Goal: Find specific page/section: Find specific page/section

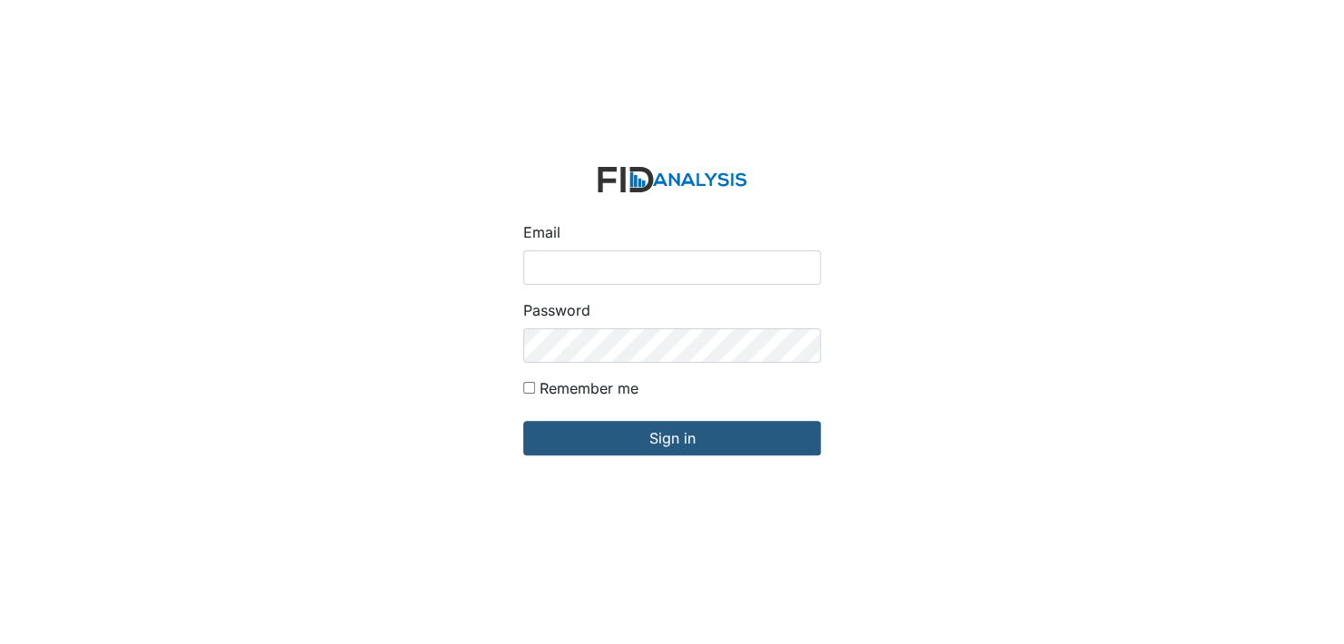
click at [603, 266] on input "Email" at bounding box center [671, 267] width 297 height 34
type input "[EMAIL_ADDRESS][DOMAIN_NAME]"
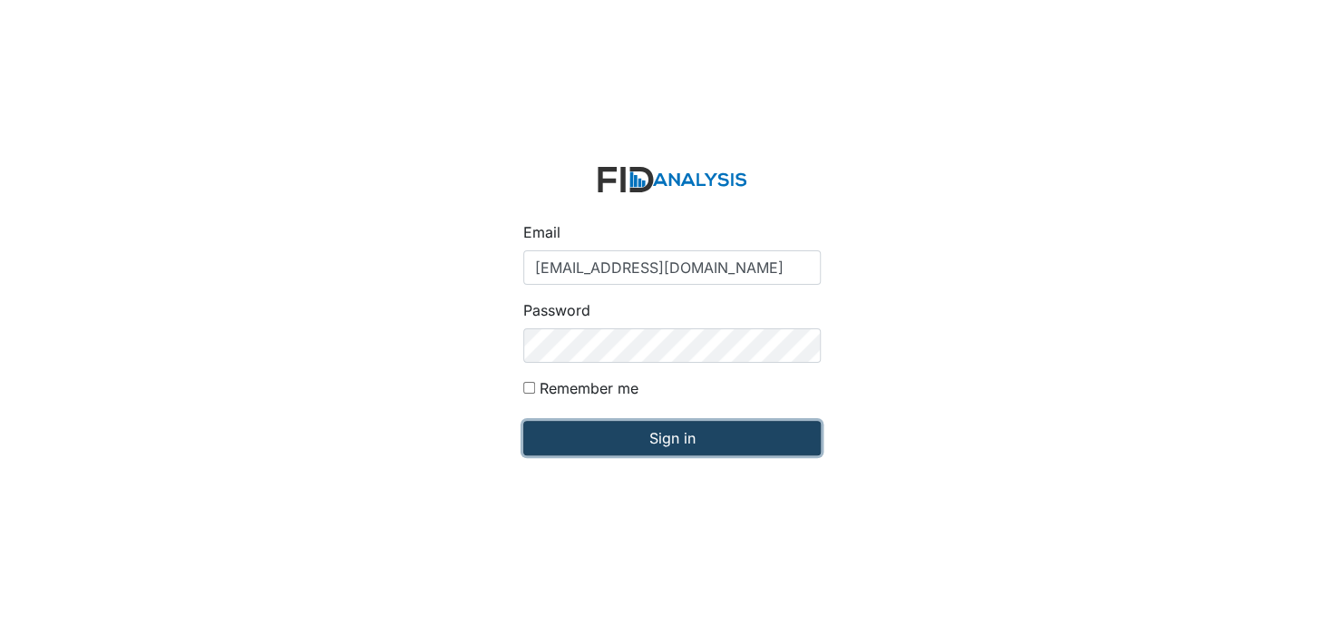
click at [647, 433] on input "Sign in" at bounding box center [671, 438] width 297 height 34
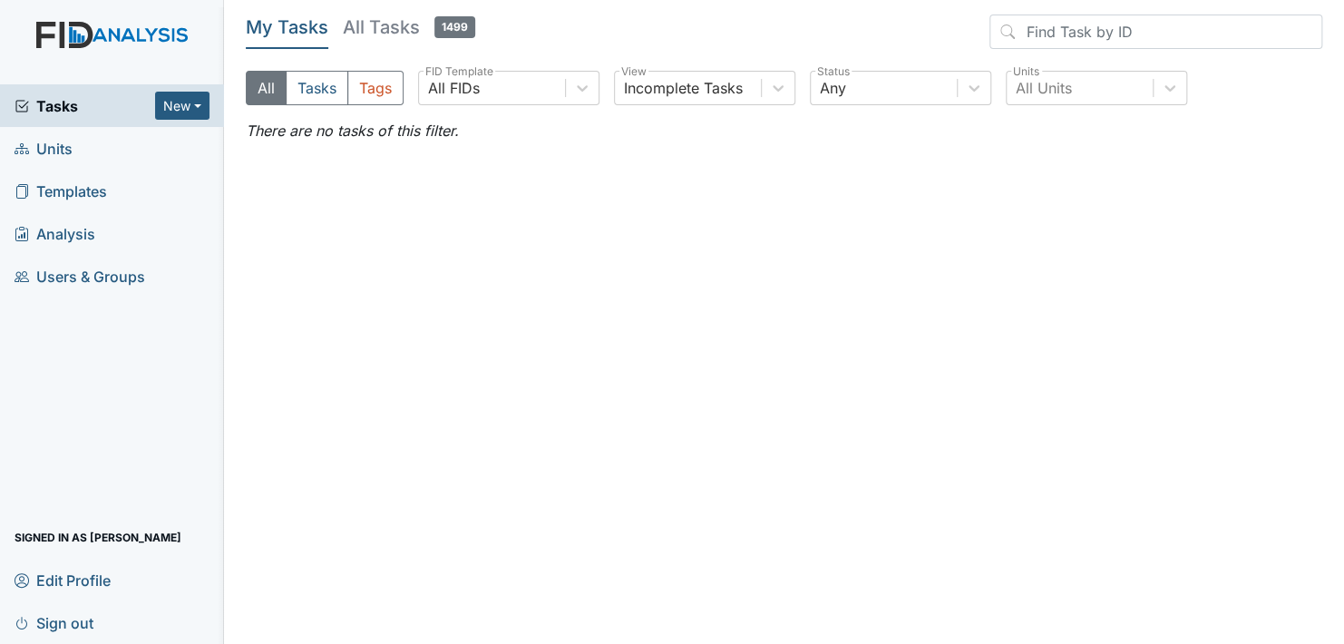
click at [75, 146] on link "Units" at bounding box center [112, 148] width 224 height 43
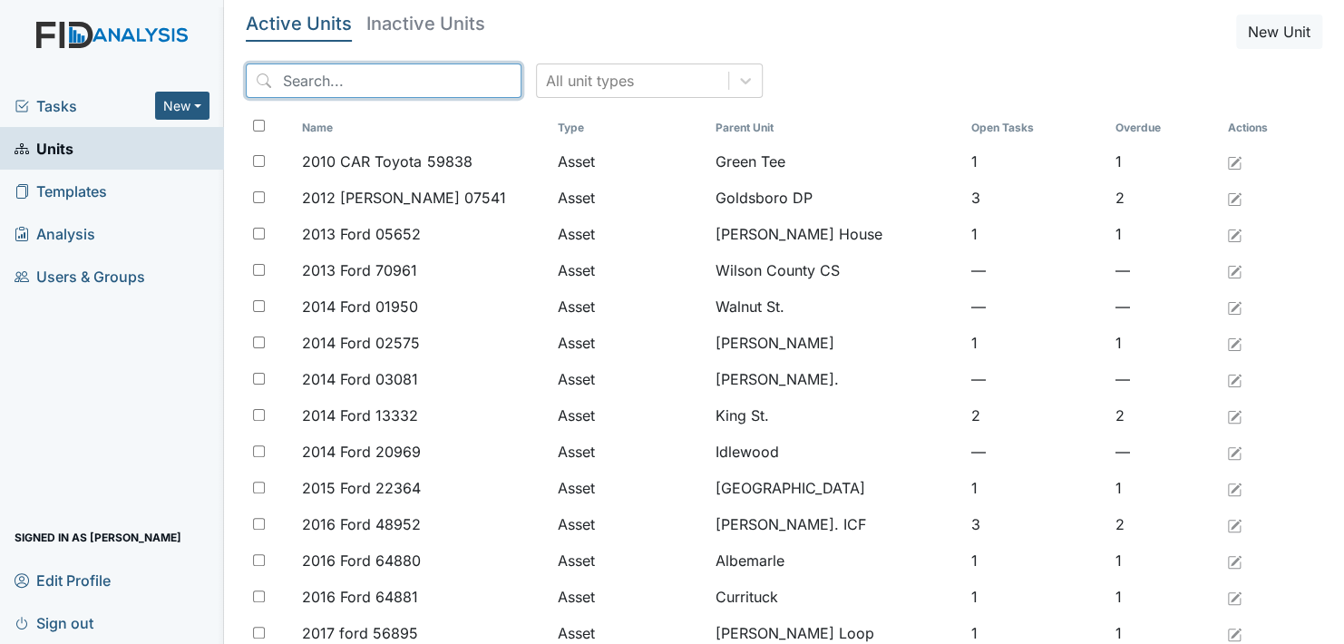
click at [335, 86] on input "search" at bounding box center [384, 80] width 276 height 34
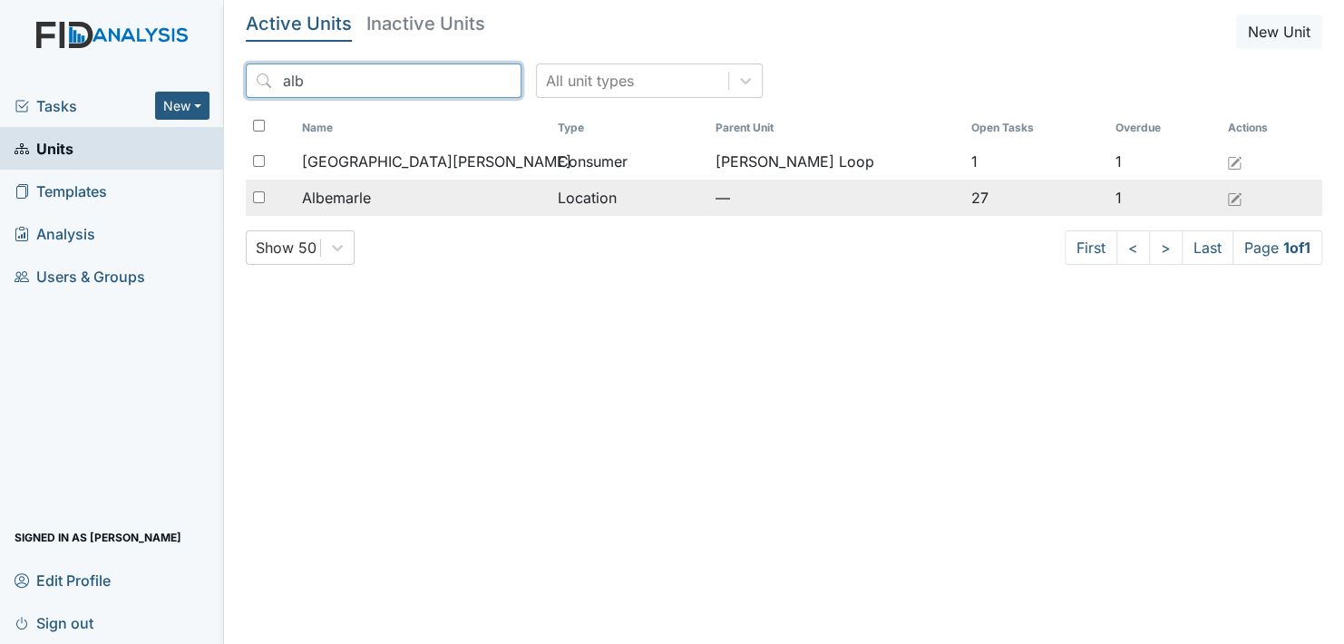
type input "alb"
click at [371, 193] on span "Albemarle" at bounding box center [336, 198] width 69 height 22
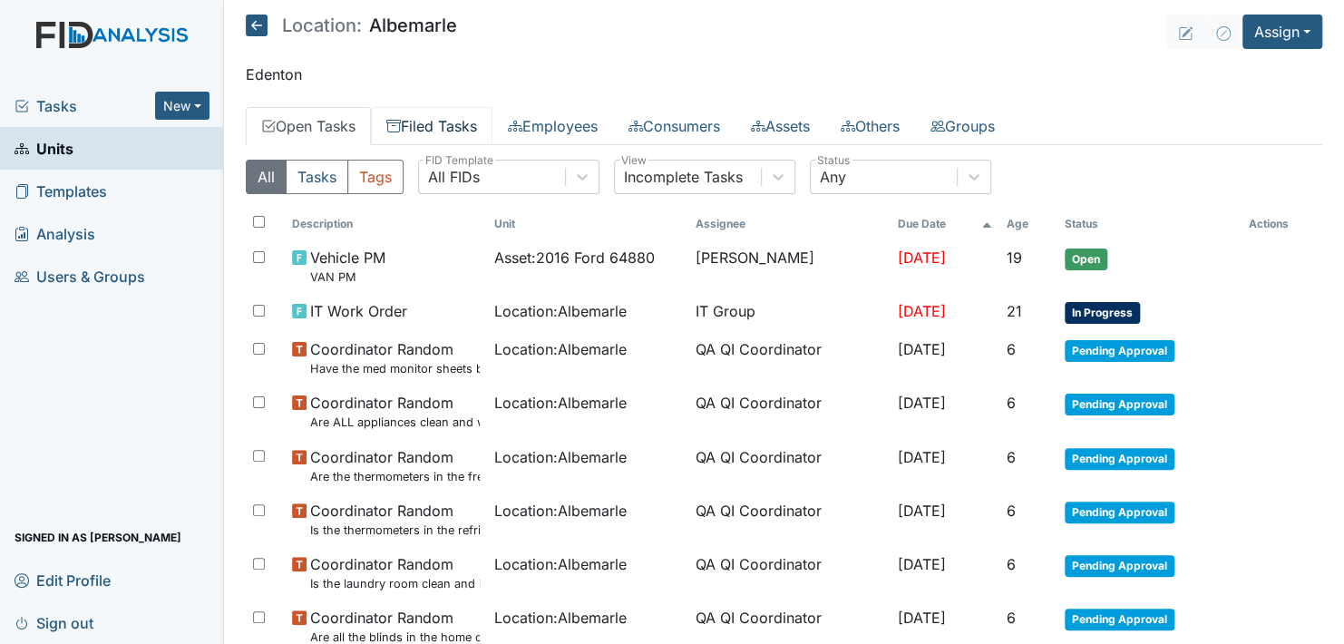
click at [450, 123] on link "Filed Tasks" at bounding box center [431, 126] width 121 height 38
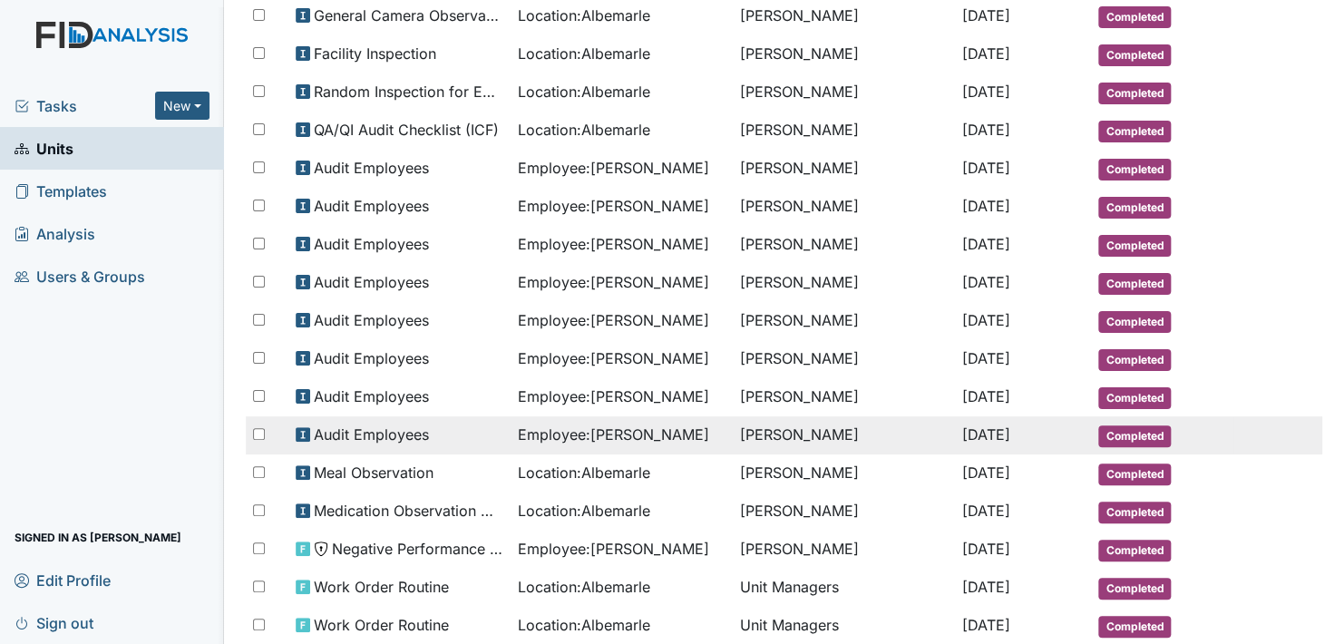
scroll to position [808, 0]
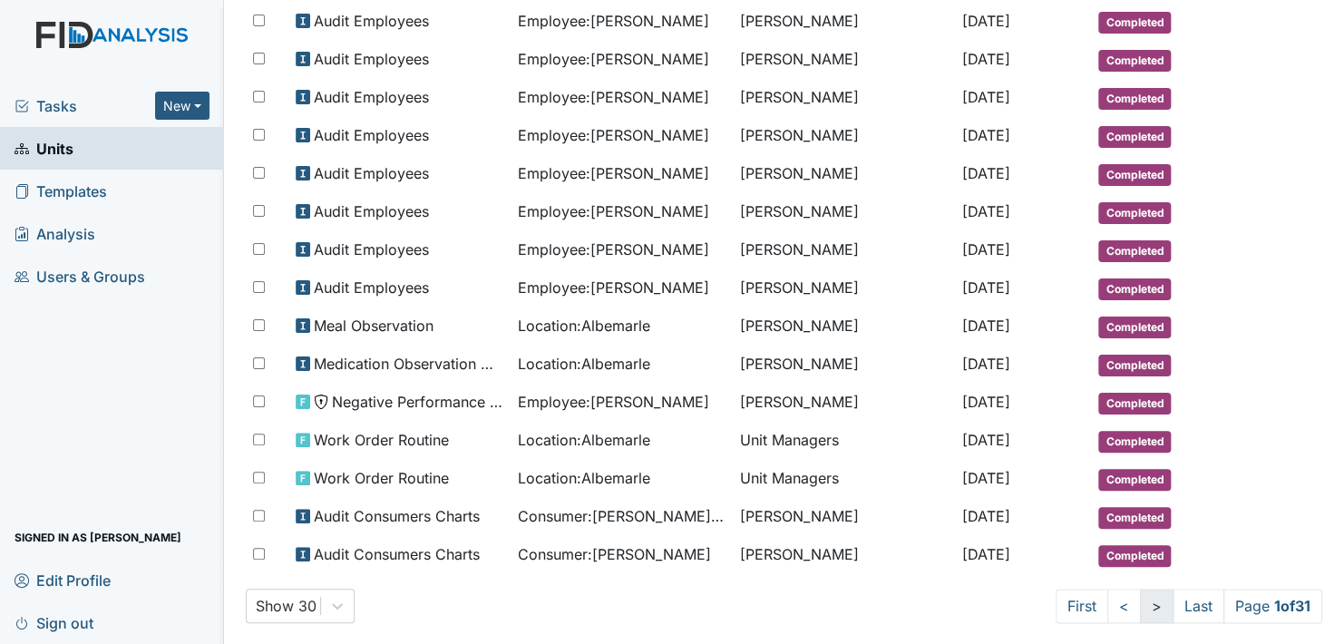
click at [1140, 588] on link ">" at bounding box center [1157, 605] width 34 height 34
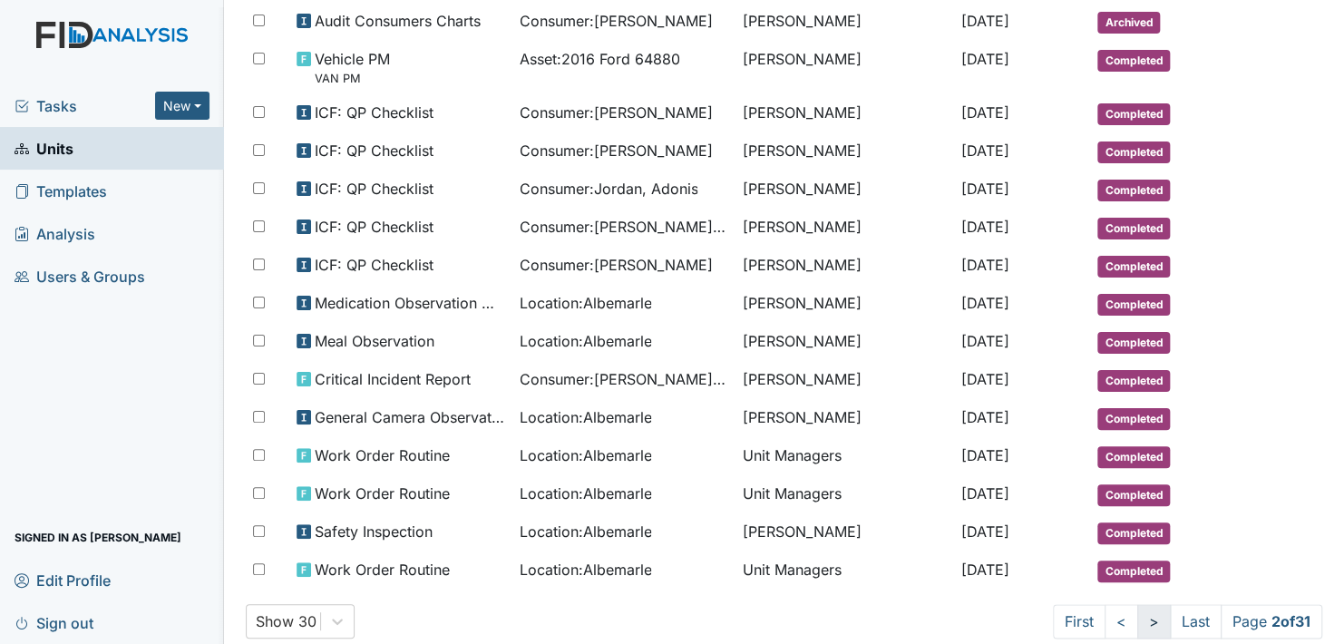
click at [1138, 604] on link ">" at bounding box center [1154, 621] width 34 height 34
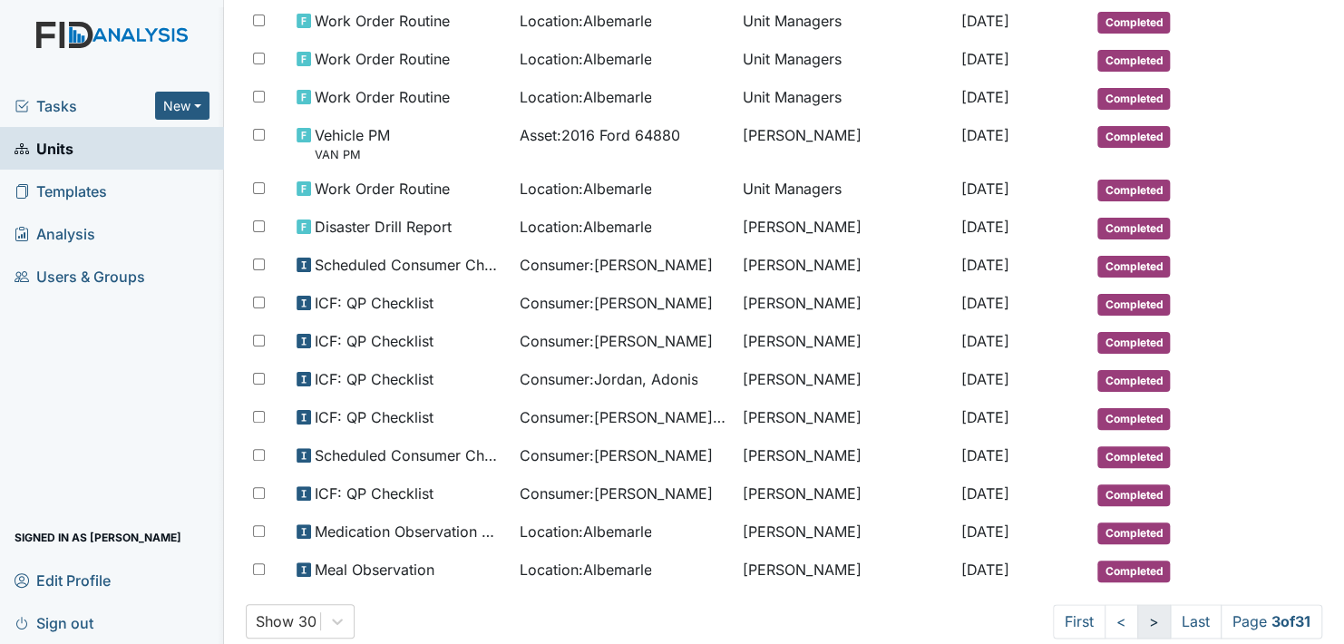
click at [1137, 604] on link ">" at bounding box center [1154, 621] width 34 height 34
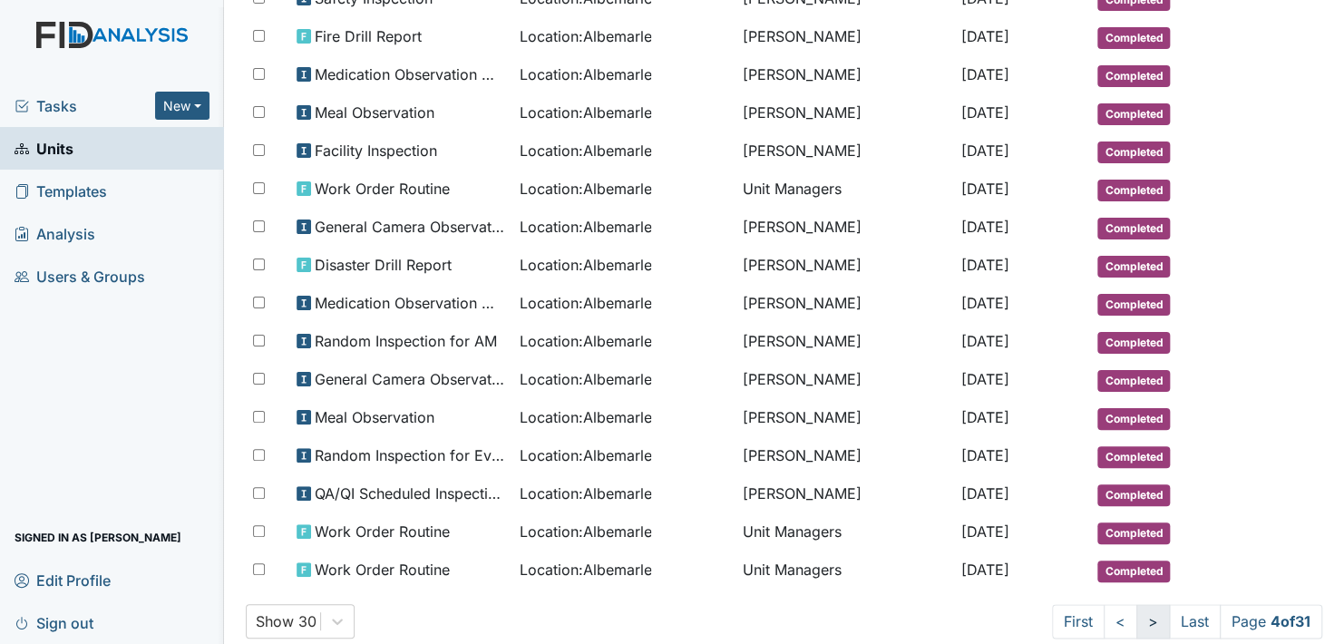
scroll to position [840, 0]
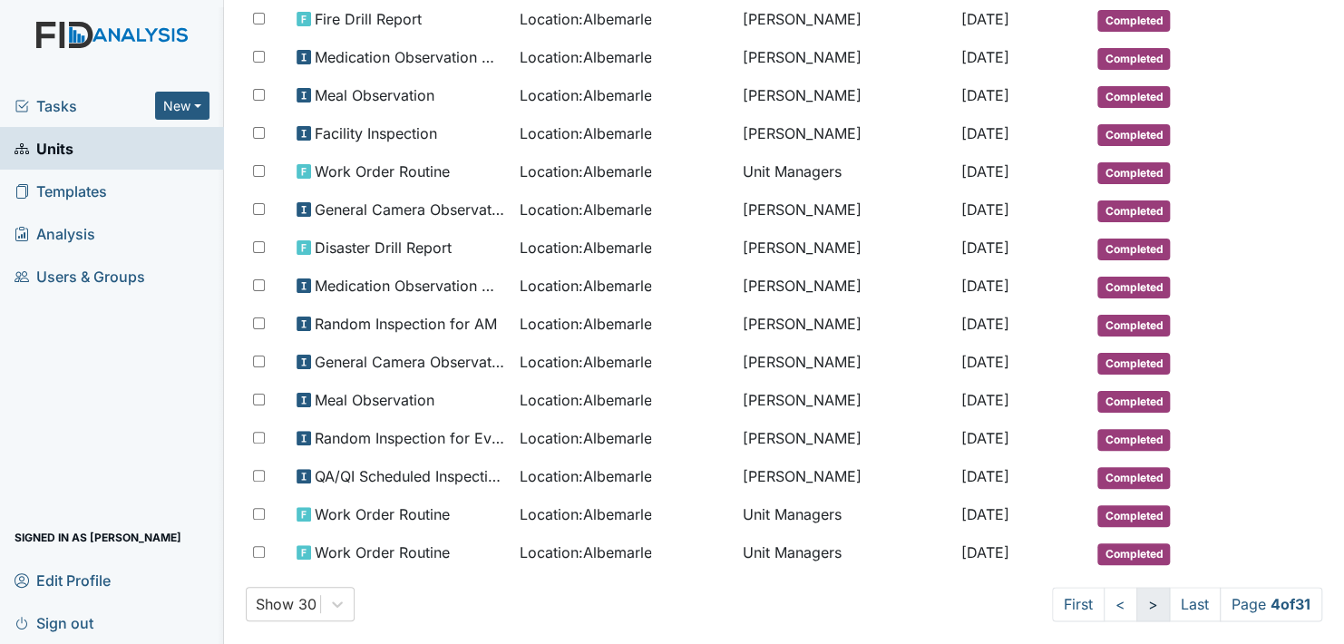
click at [1136, 587] on link ">" at bounding box center [1153, 604] width 34 height 34
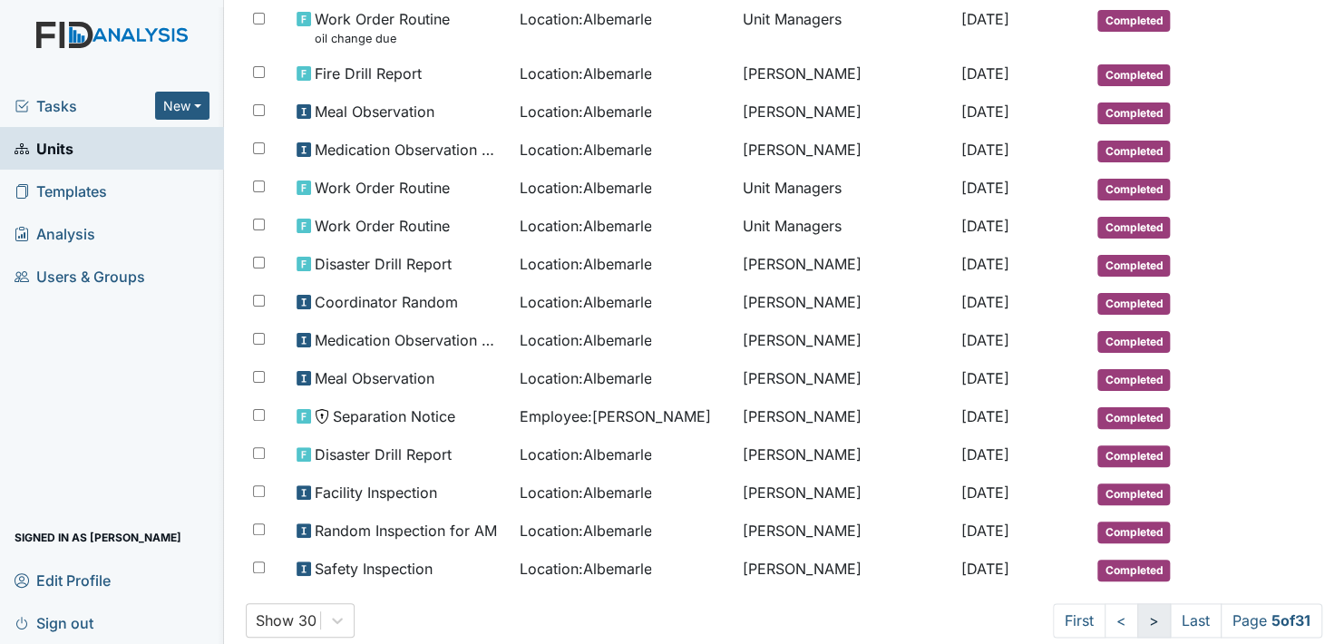
click at [1137, 603] on link ">" at bounding box center [1154, 620] width 34 height 34
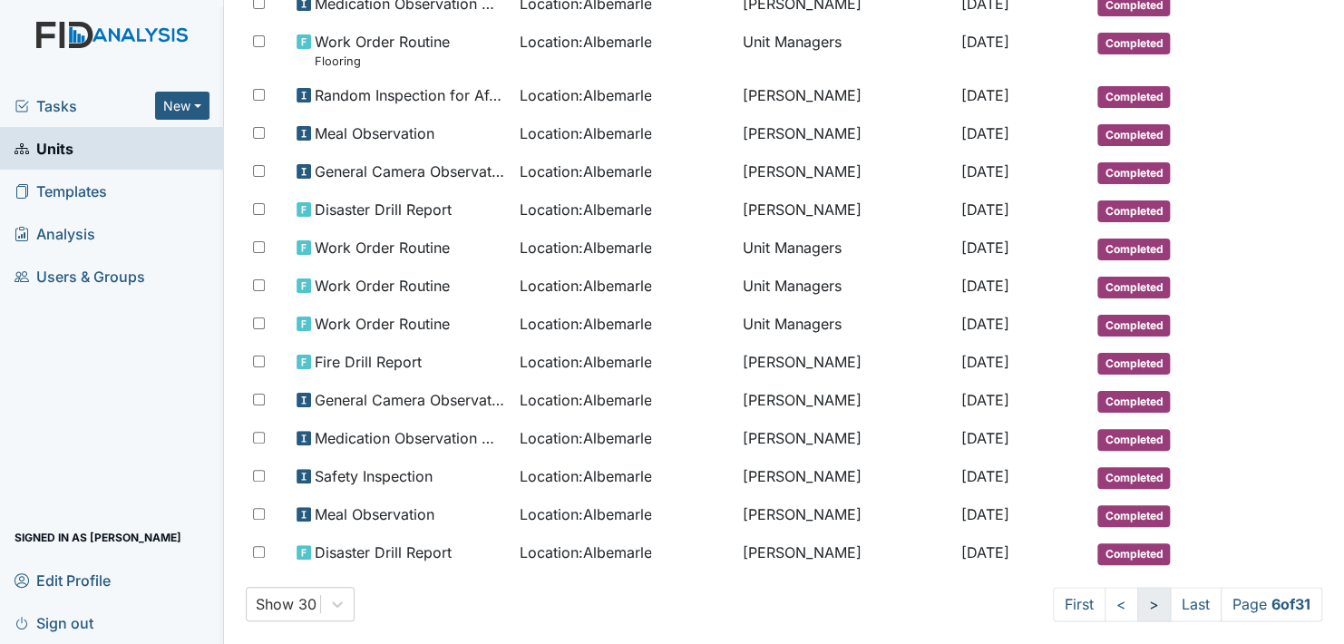
scroll to position [823, 0]
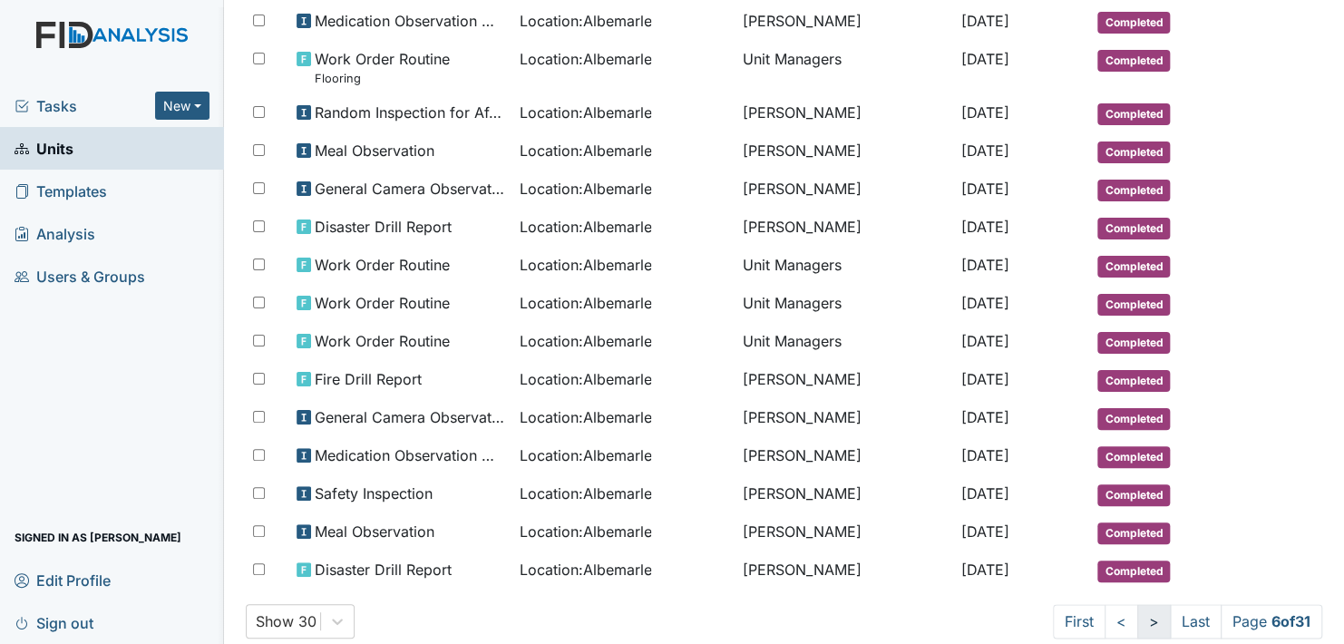
click at [1137, 604] on link ">" at bounding box center [1154, 621] width 34 height 34
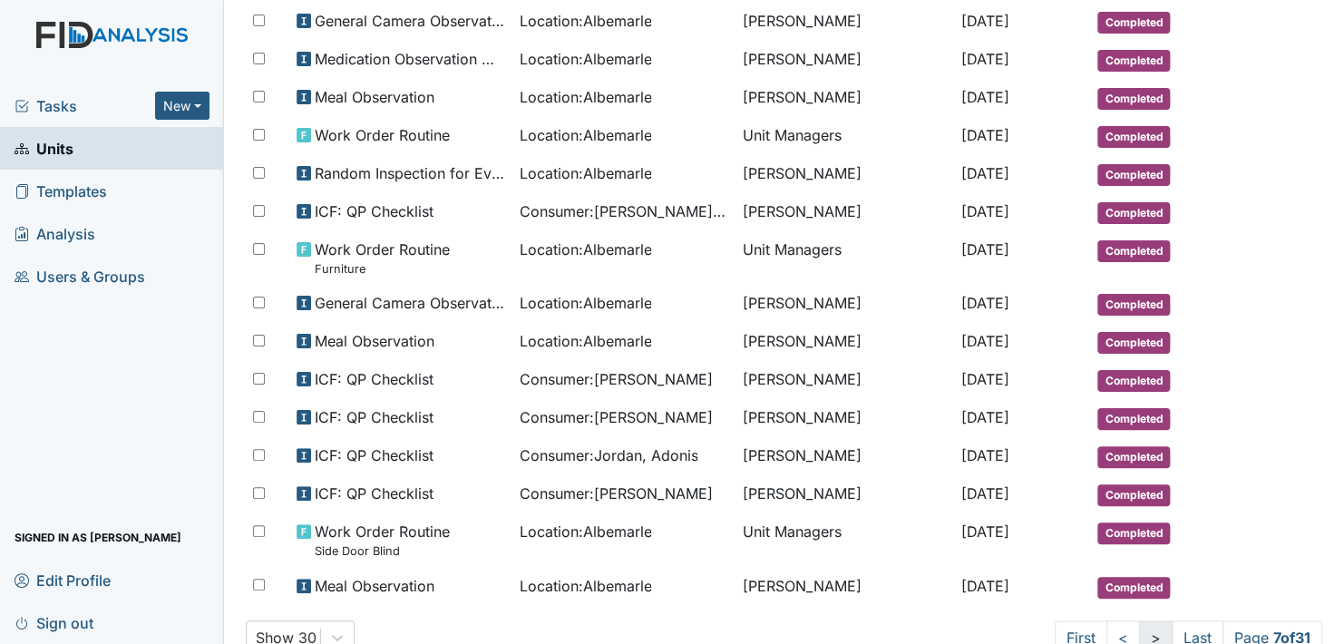
click at [1139, 620] on link ">" at bounding box center [1156, 637] width 34 height 34
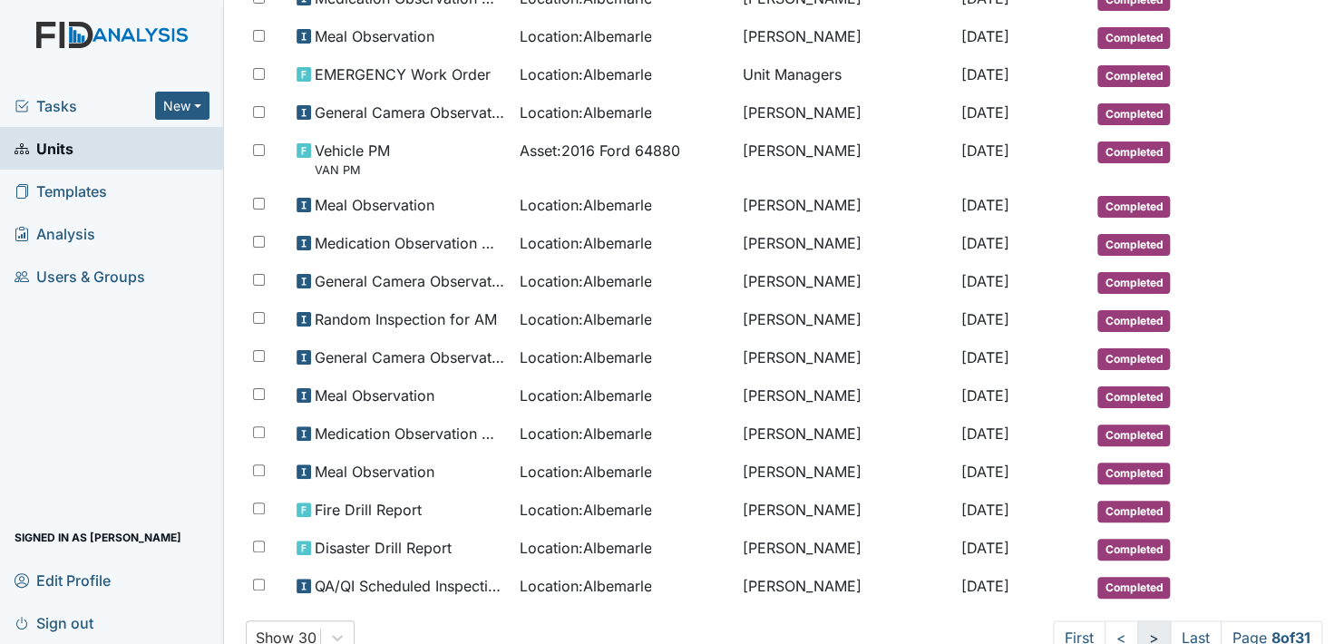
scroll to position [840, 0]
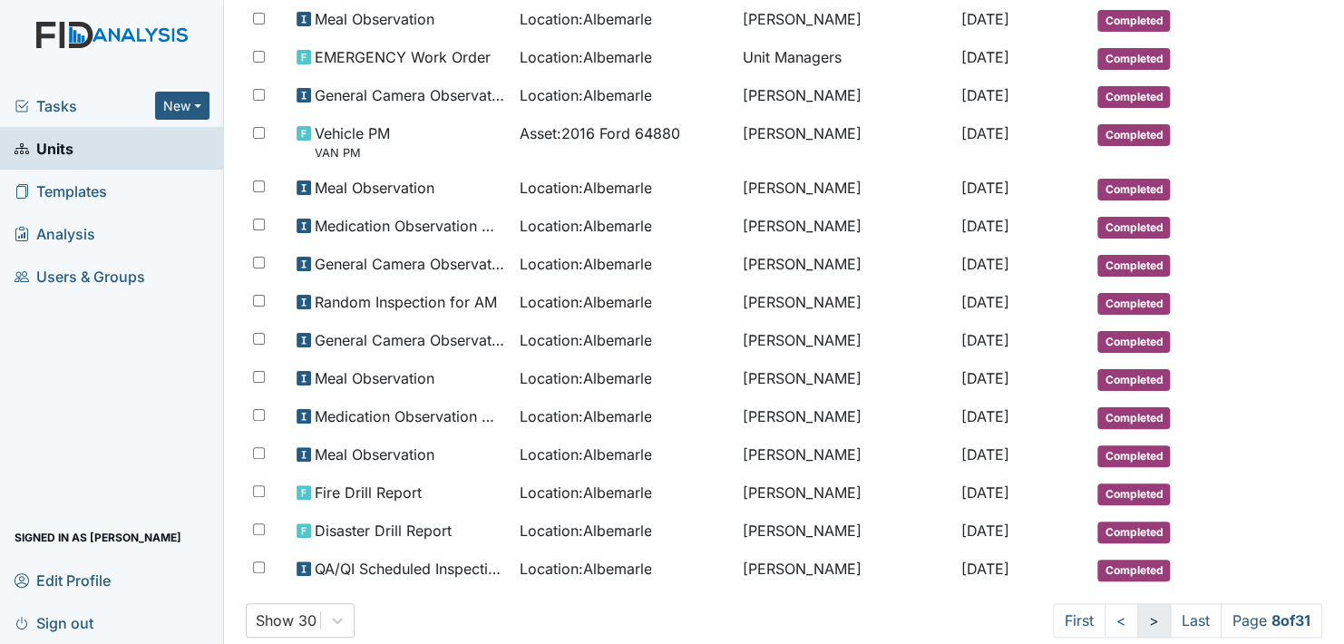
click at [1137, 603] on link ">" at bounding box center [1154, 620] width 34 height 34
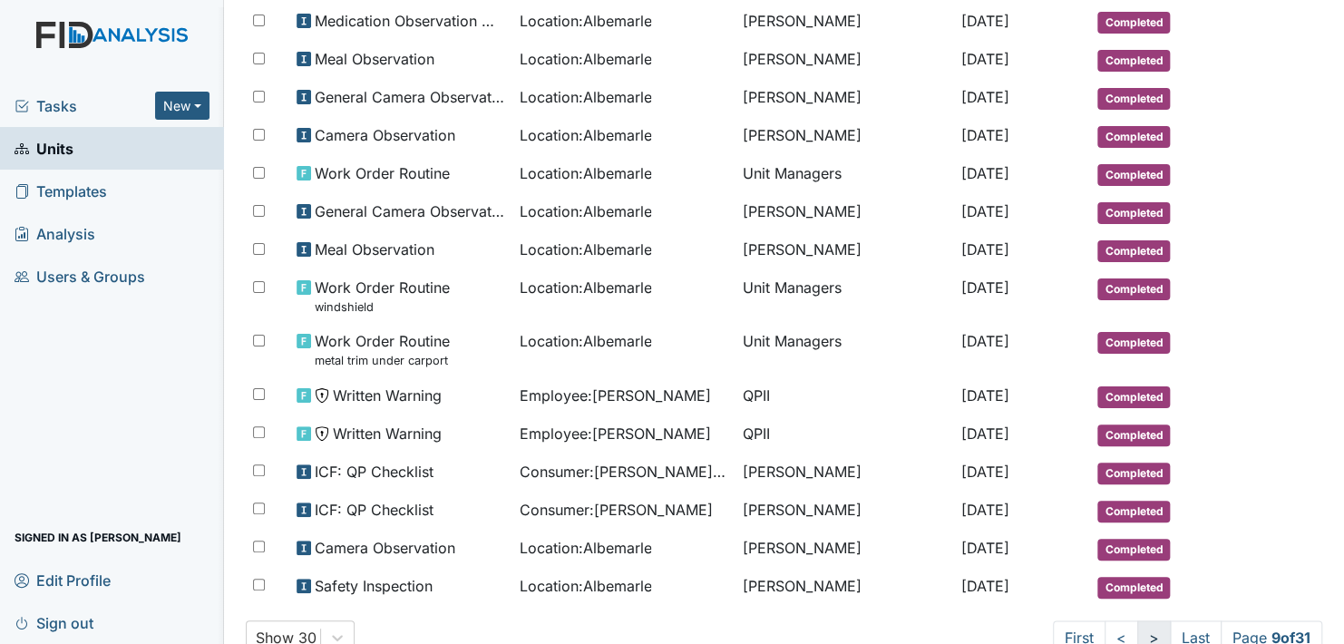
click at [1137, 623] on link ">" at bounding box center [1154, 637] width 34 height 34
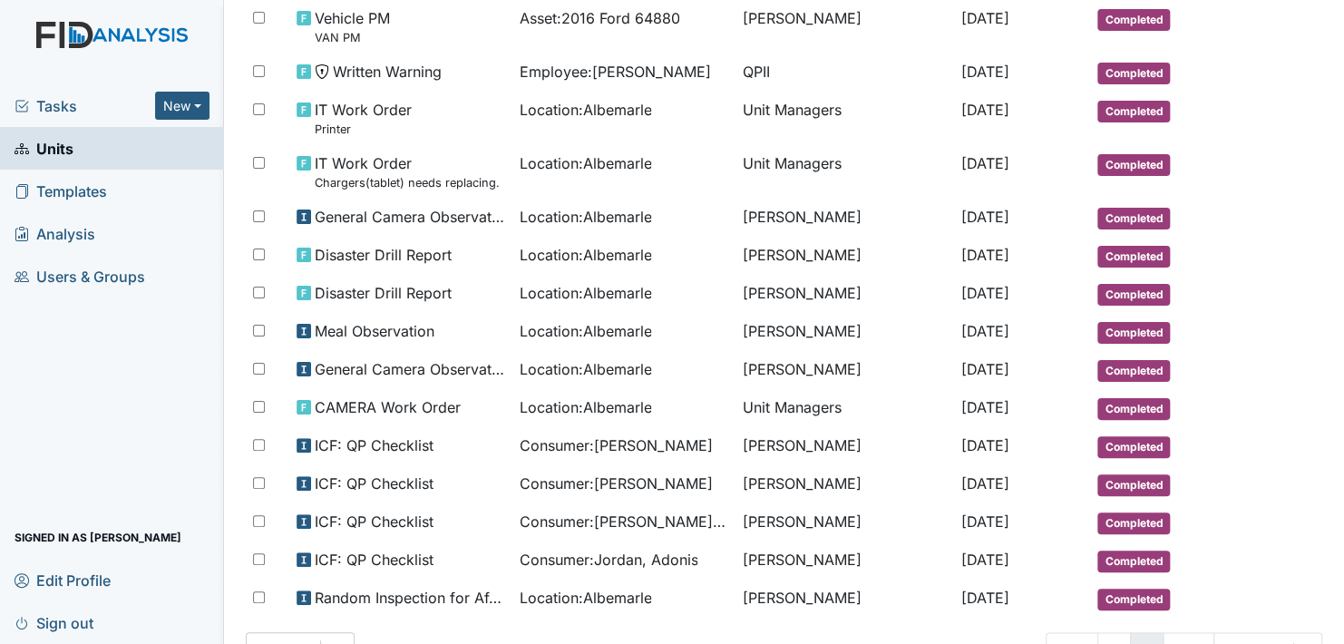
click at [1130, 632] on link ">" at bounding box center [1147, 649] width 34 height 34
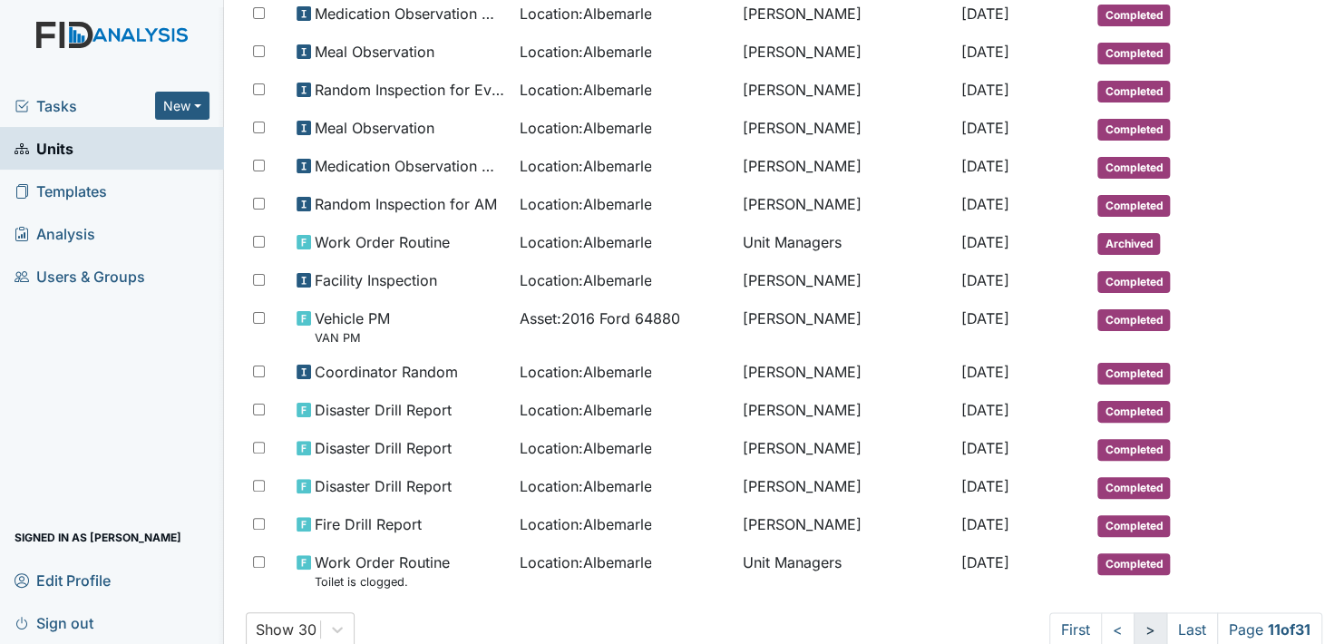
click at [1133, 616] on link ">" at bounding box center [1150, 629] width 34 height 34
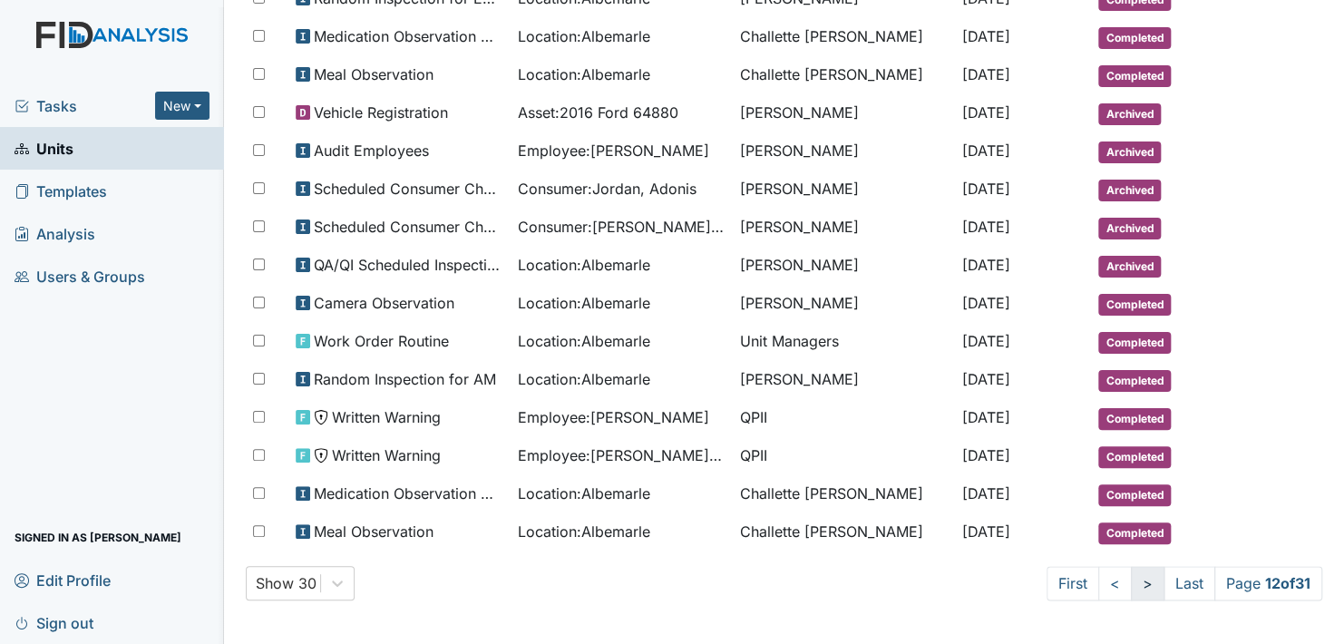
scroll to position [906, 0]
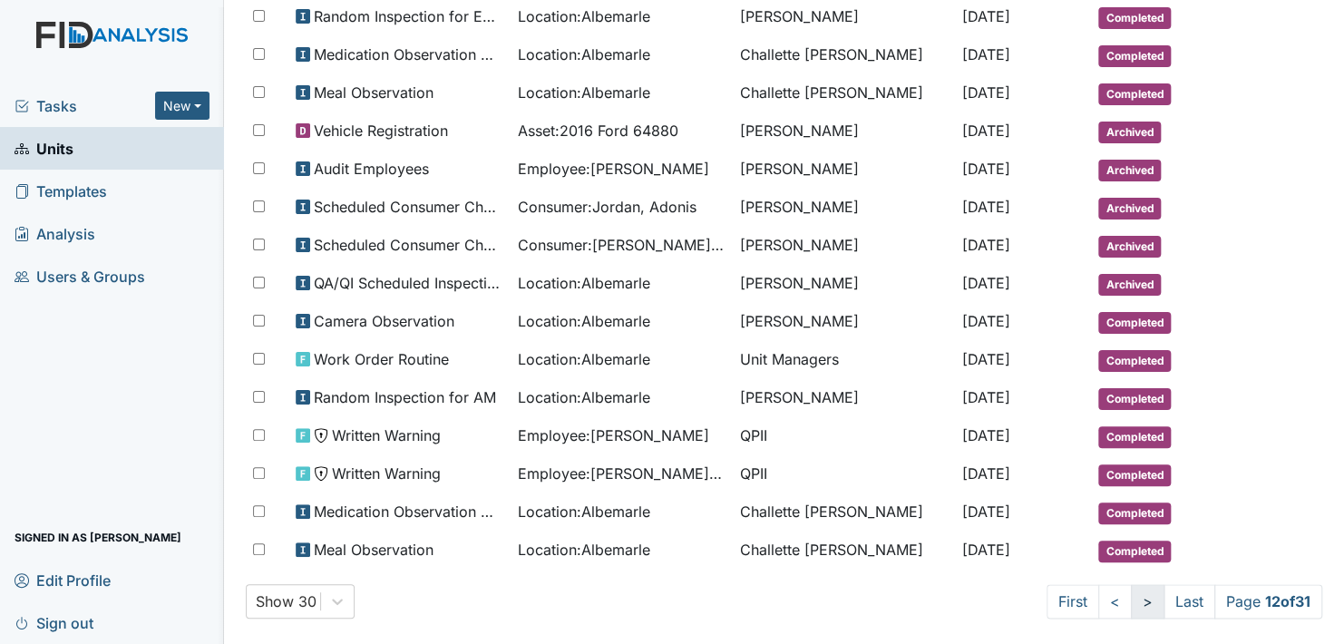
click at [1131, 584] on link ">" at bounding box center [1148, 601] width 34 height 34
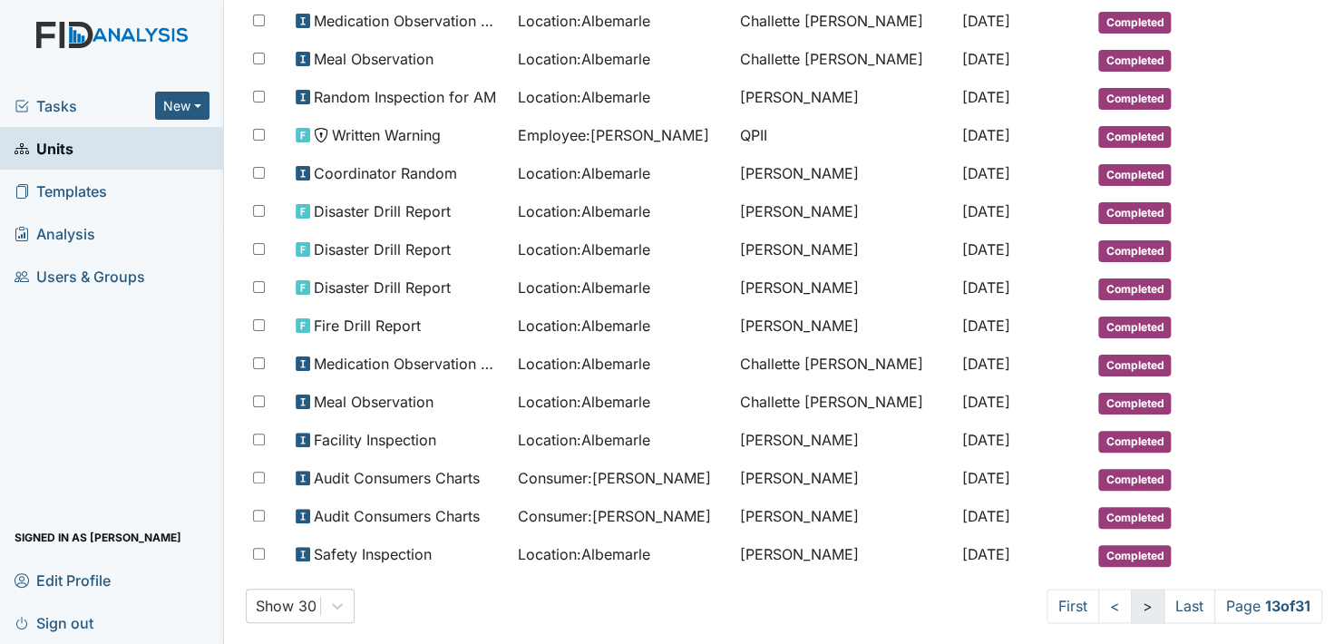
click at [1131, 588] on link ">" at bounding box center [1148, 605] width 34 height 34
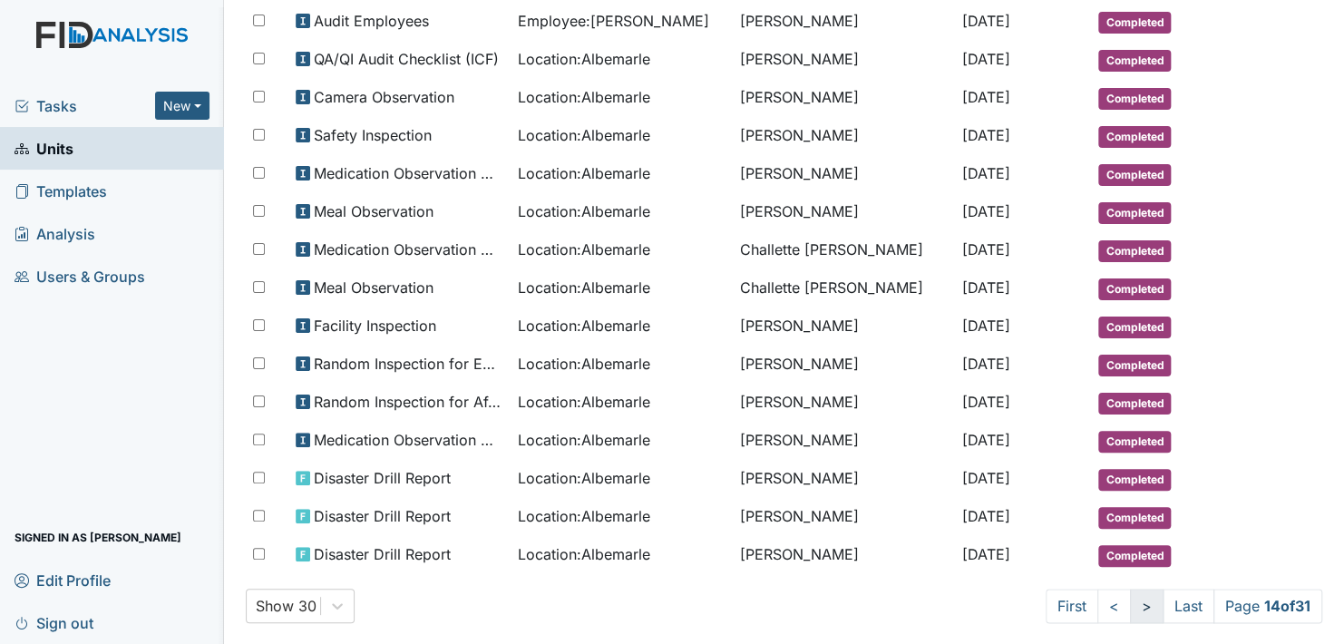
click at [1130, 588] on link ">" at bounding box center [1147, 605] width 34 height 34
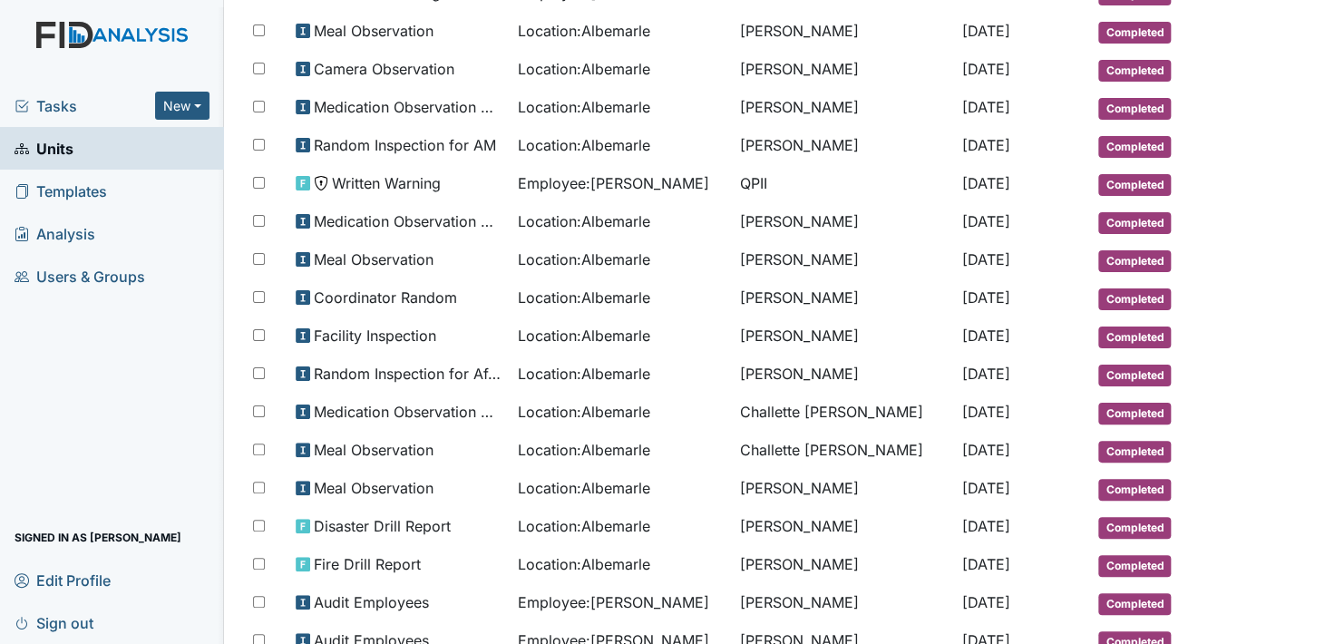
scroll to position [536, 0]
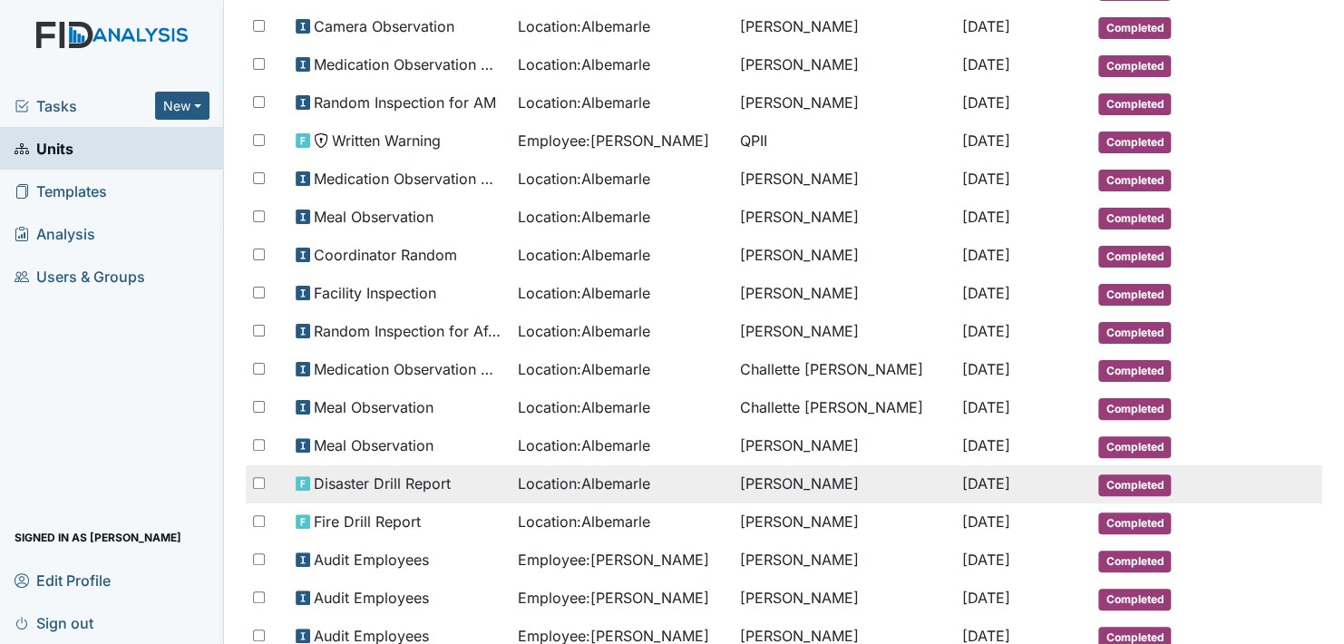
click at [1145, 474] on span "Completed" at bounding box center [1134, 485] width 73 height 22
